Goal: Task Accomplishment & Management: Manage account settings

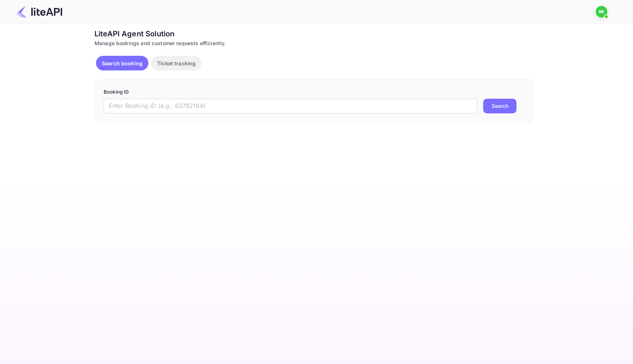
click at [597, 19] on div at bounding box center [313, 12] width 613 height 22
click at [600, 15] on img at bounding box center [602, 12] width 12 height 12
click at [574, 60] on div "Logout" at bounding box center [566, 58] width 84 height 18
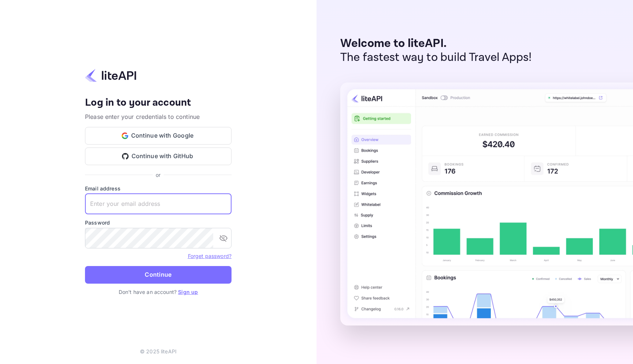
click at [165, 214] on input "text" at bounding box center [158, 203] width 147 height 21
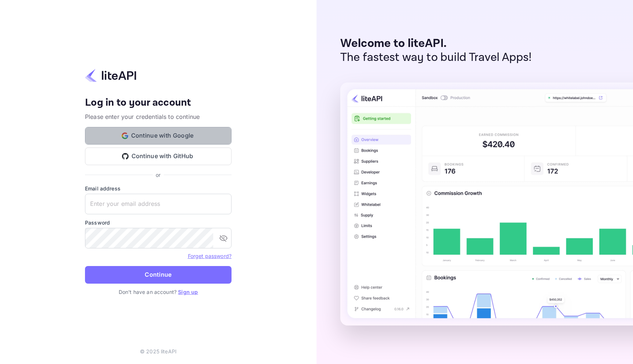
click at [165, 140] on button "Continue with Google" at bounding box center [158, 136] width 147 height 18
